Goal: Information Seeking & Learning: Learn about a topic

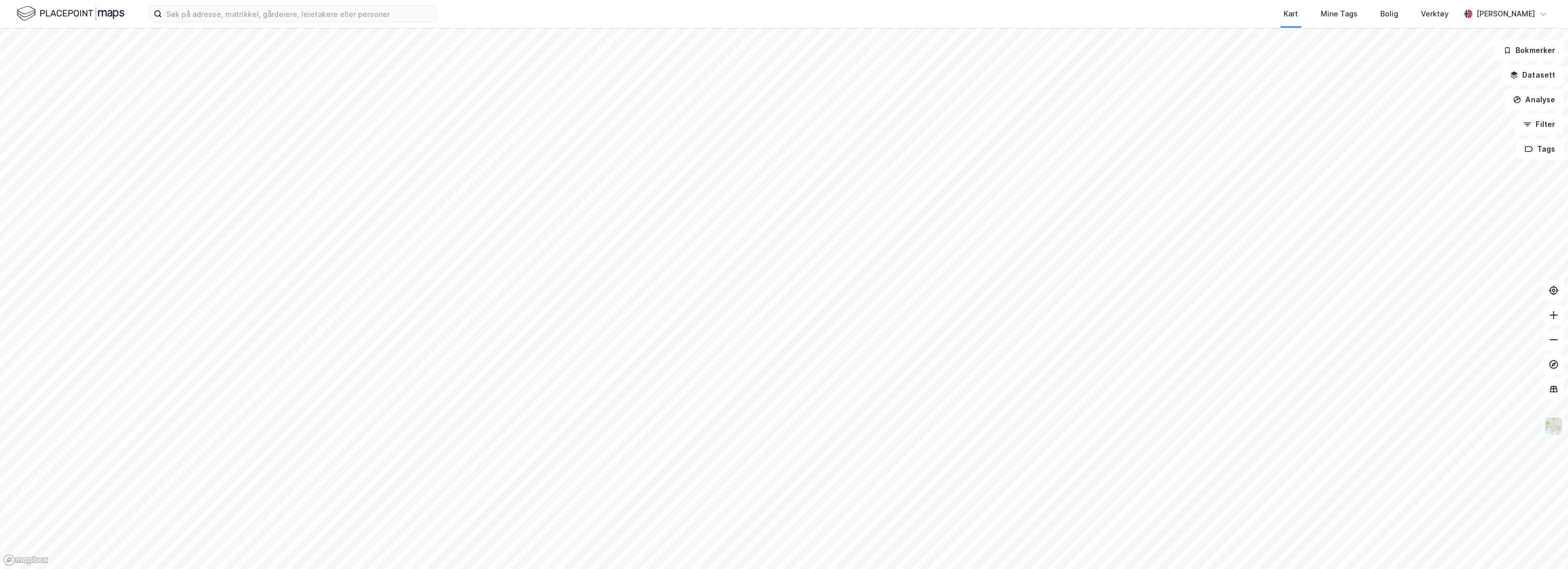
click at [96, 19] on img at bounding box center [70, 13] width 108 height 18
